Goal: Task Accomplishment & Management: Manage account settings

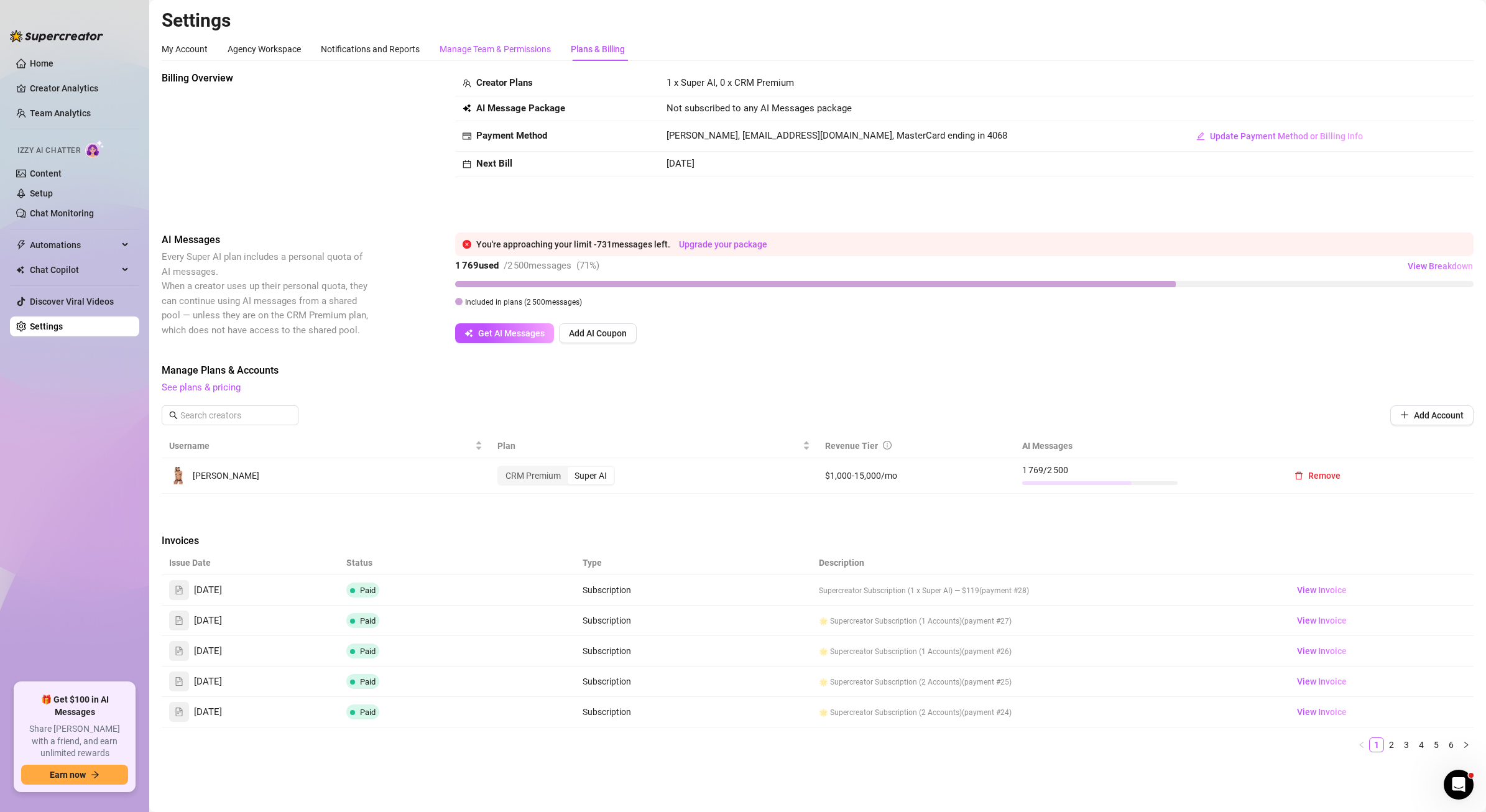
drag, startPoint x: 450, startPoint y: 46, endPoint x: 586, endPoint y: 51, distance: 136.1
click at [450, 46] on div "Manage Team & Permissions" at bounding box center [495, 49] width 111 height 14
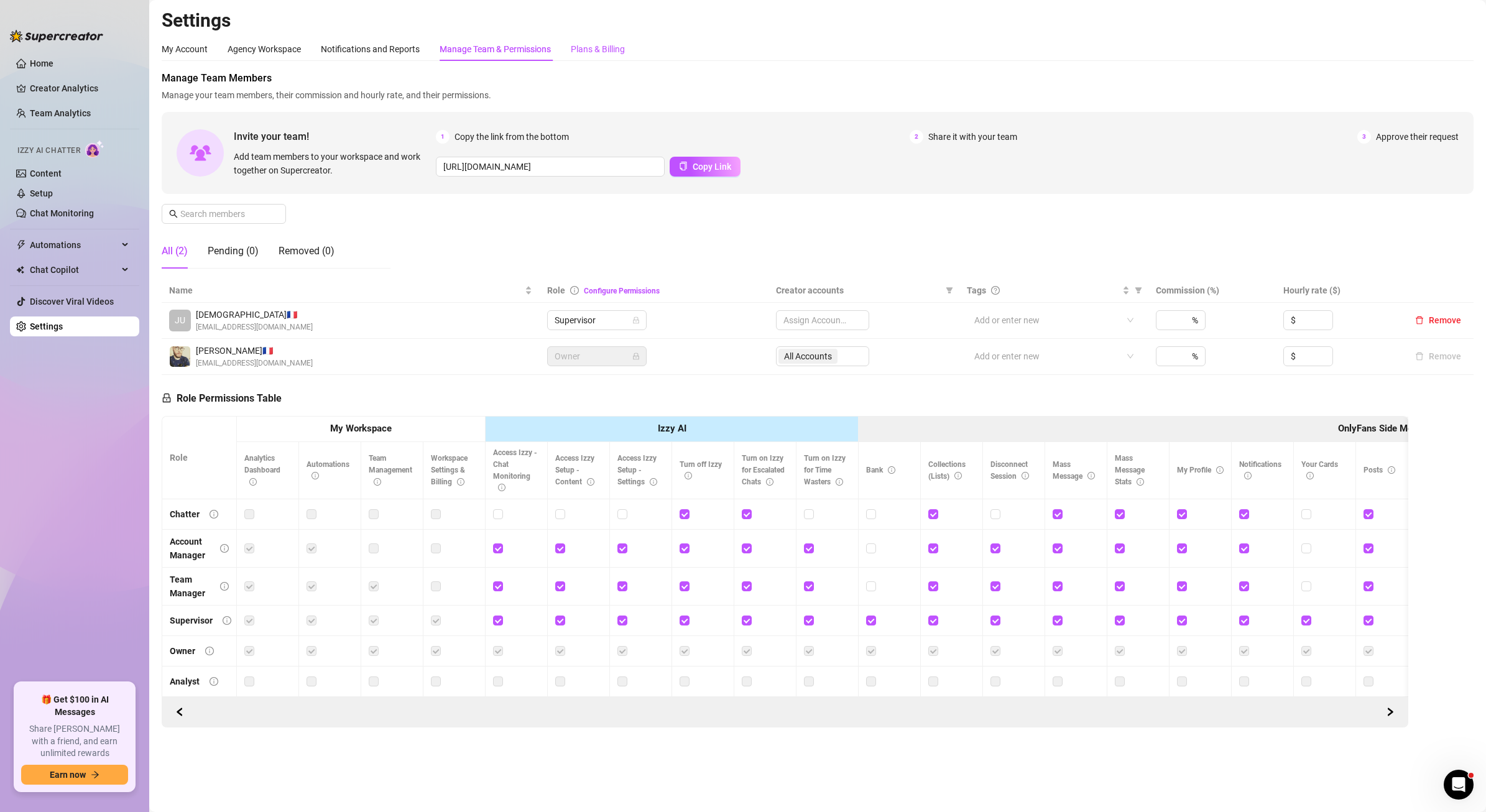
click at [602, 49] on div "Plans & Billing" at bounding box center [598, 49] width 55 height 14
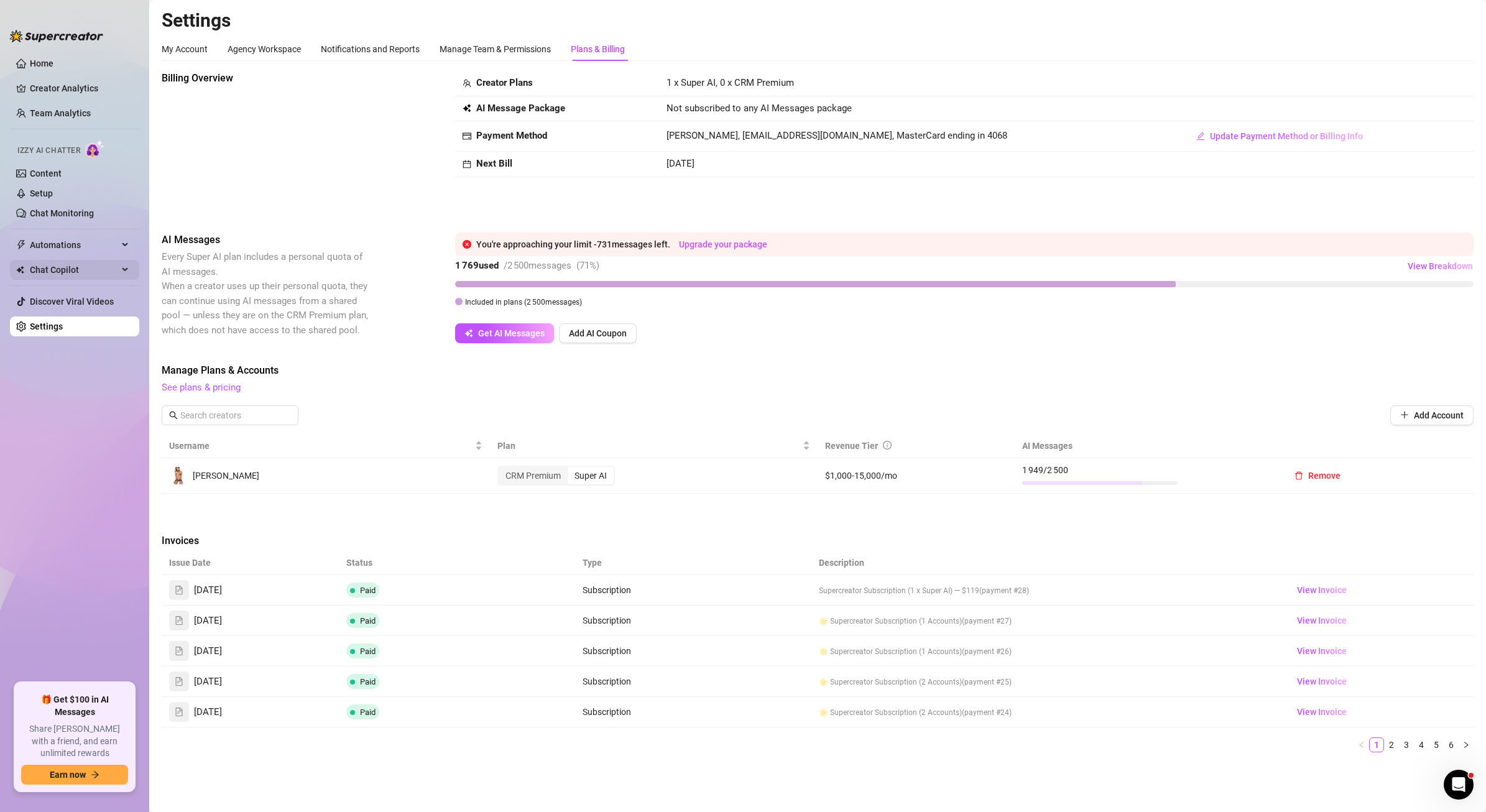
click at [54, 276] on span "Chat Copilot" at bounding box center [74, 270] width 89 height 19
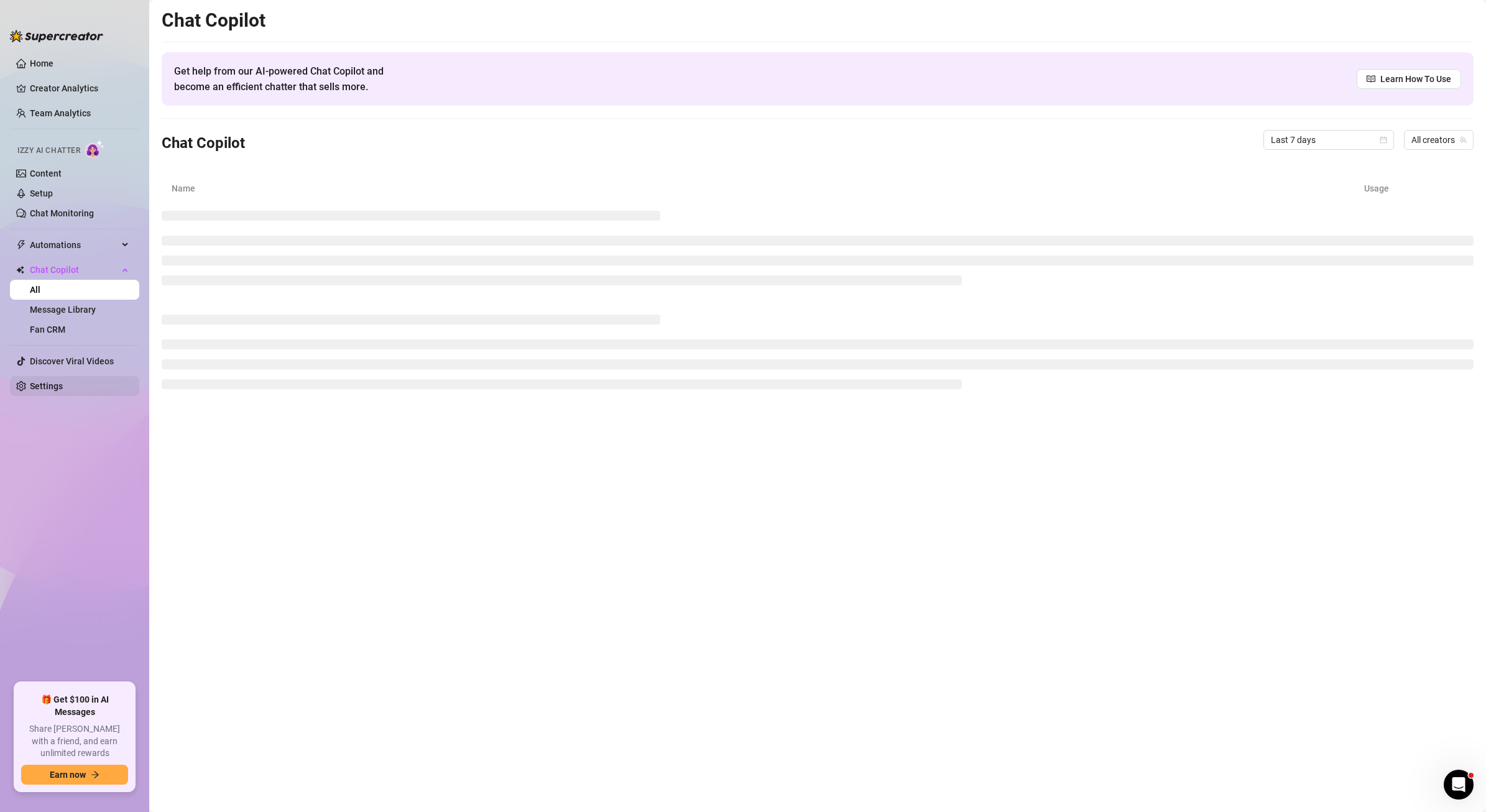
click at [62, 391] on link "Settings" at bounding box center [47, 386] width 33 height 10
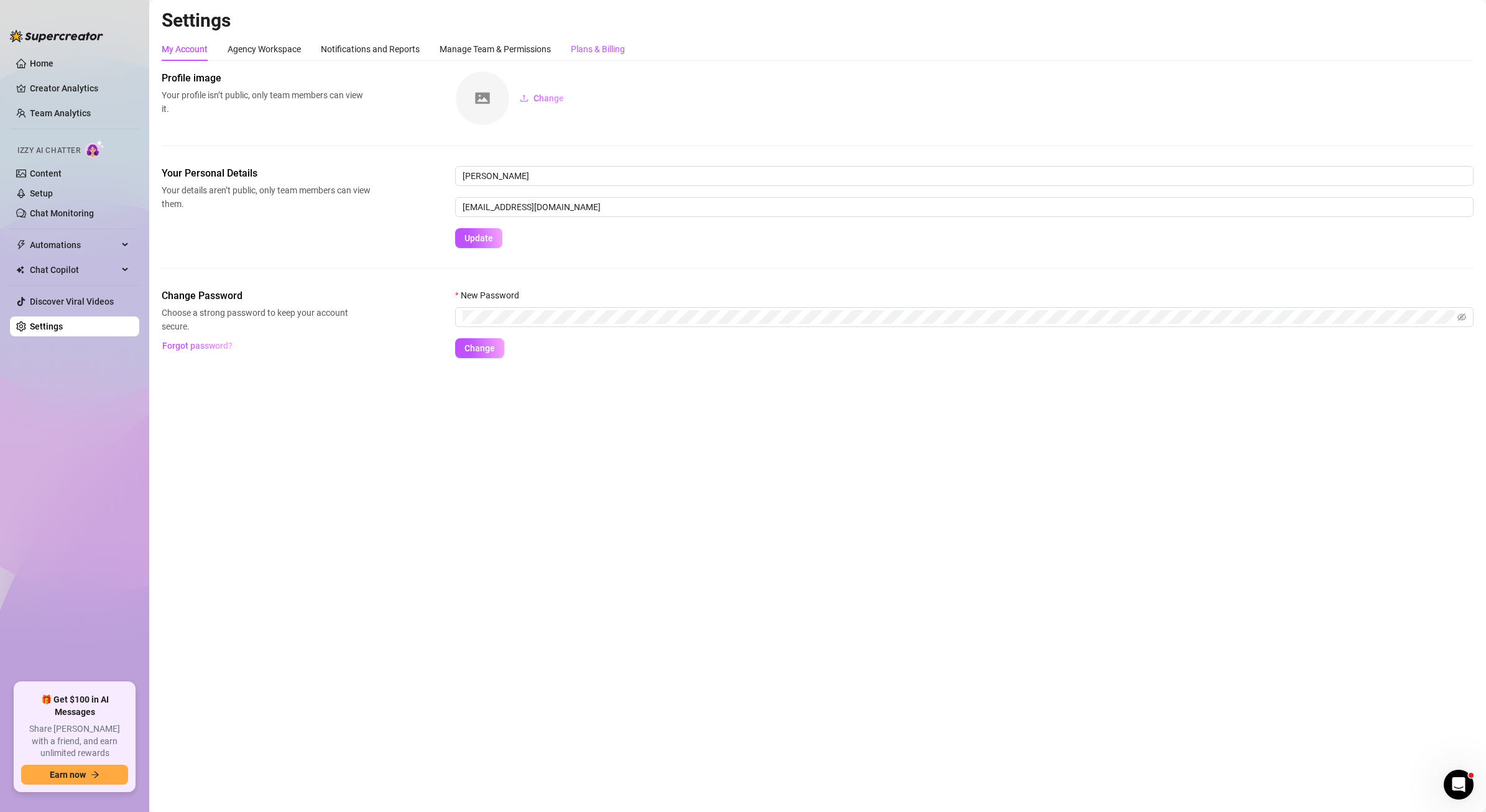
click at [603, 51] on div "Plans & Billing" at bounding box center [598, 49] width 55 height 14
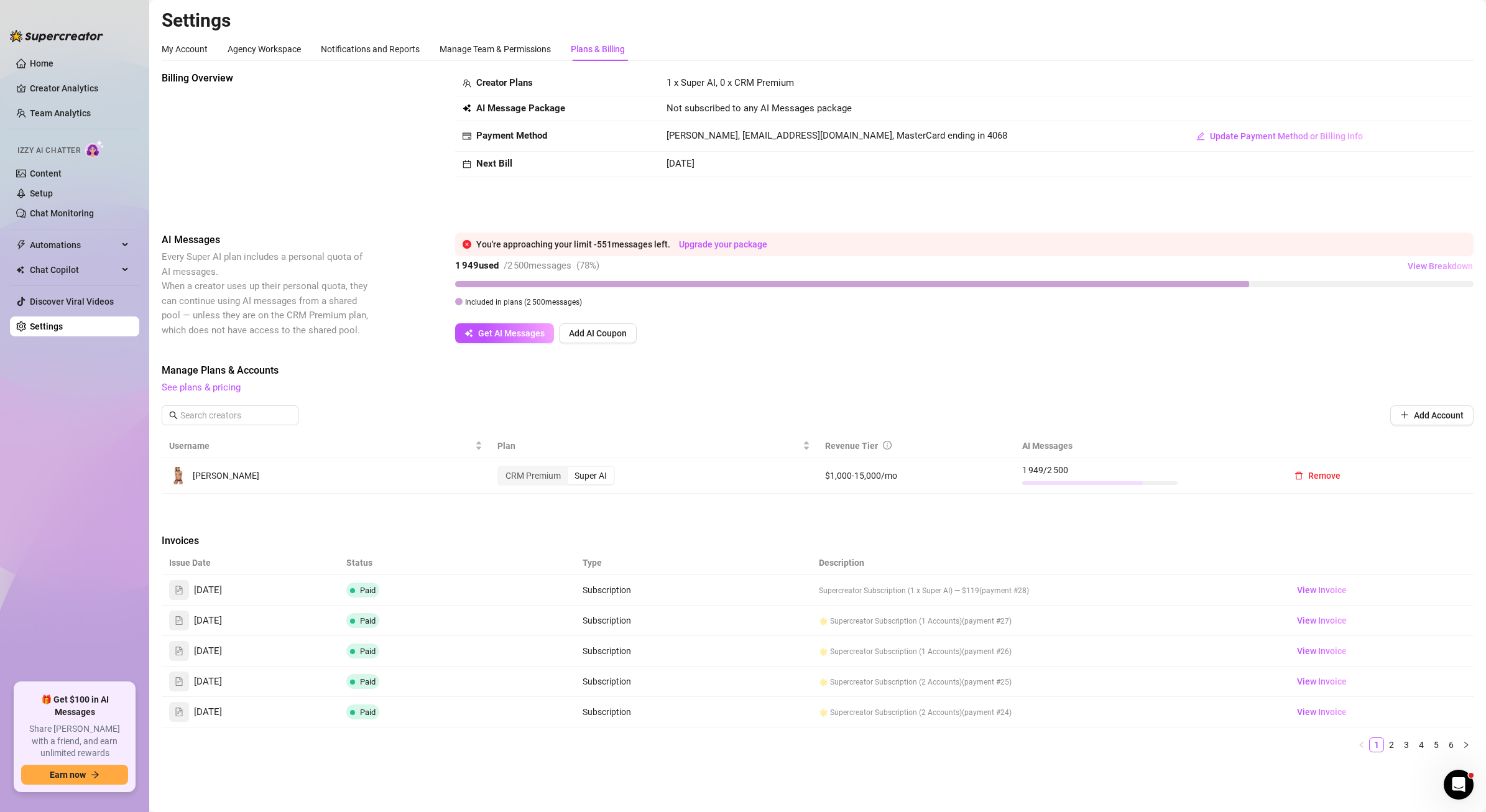
click at [1442, 266] on span "View Breakdown" at bounding box center [1440, 266] width 65 height 10
click at [1380, 210] on div "Billing Overview Creator Plans 1 x Super AI, 0 x CRM Premium AI Message Package…" at bounding box center [817, 142] width 1312 height 142
